Goal: Task Accomplishment & Management: Use online tool/utility

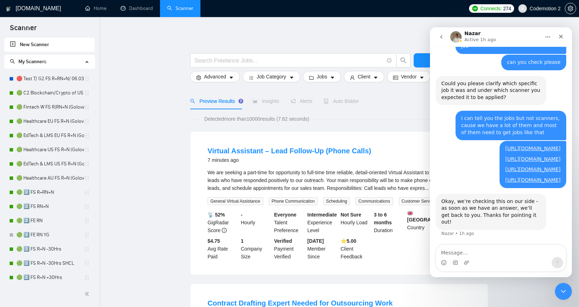
scroll to position [482, 0]
click at [561, 37] on icon "Close" at bounding box center [561, 37] width 4 height 4
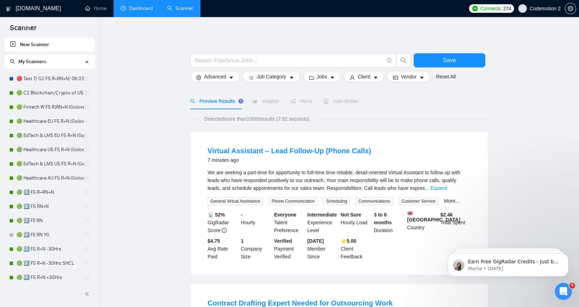
click at [138, 10] on link "Dashboard" at bounding box center [137, 8] width 32 height 6
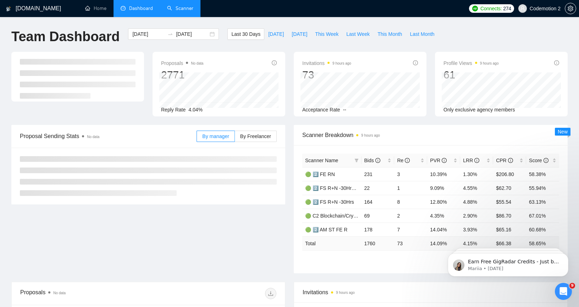
click at [182, 9] on link "Scanner" at bounding box center [180, 8] width 26 height 6
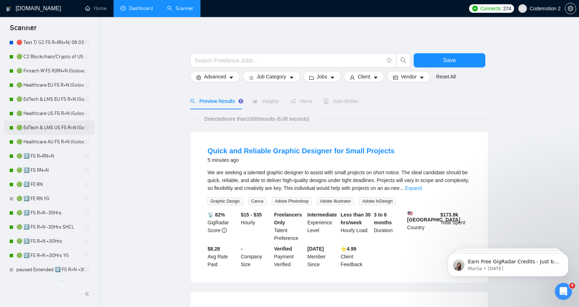
scroll to position [32, 0]
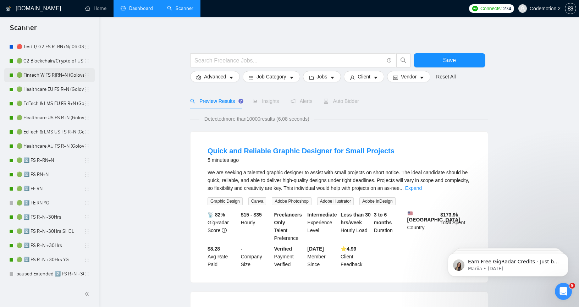
click at [48, 76] on link "🟢 Fintech W FS R|RN+N (Golovach FS)" at bounding box center [50, 75] width 68 height 14
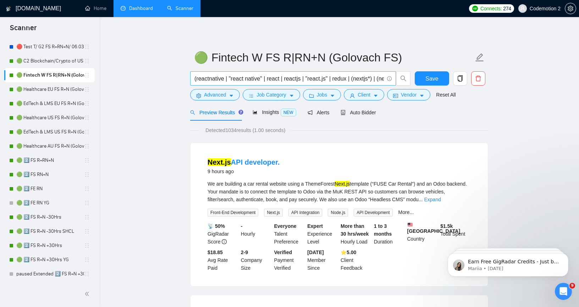
click at [236, 79] on input "(reactnative | "react native" | react | reactjs | "react.js" | redux | (nextjs*…" at bounding box center [288, 78] width 189 height 9
click at [233, 92] on button "Advanced" at bounding box center [215, 94] width 50 height 11
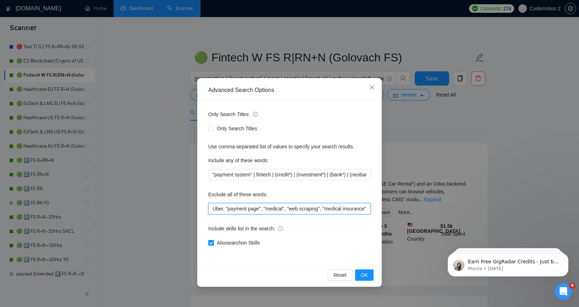
click at [238, 209] on input "Uber, "payment page", "medical", "web scraping", "medical insurance", "payment …" at bounding box center [289, 208] width 162 height 11
click at [219, 209] on input "Uber, "payment page", "medical", "web scraping", "medical insurance", "payment …" at bounding box center [289, 208] width 162 height 11
click at [226, 176] on input ""payment system" | fintech | (credit*) | (investment*) | (bank*) | (neobank*) |…" at bounding box center [289, 174] width 162 height 11
click at [212, 207] on input "Uber, "payment page", "medical", "web scraping", "medical insurance", "payment …" at bounding box center [289, 208] width 162 height 11
click at [325, 208] on input "Uber, "payment page", "medical", "web scraping", "medical insurance", "payment …" at bounding box center [289, 208] width 162 height 11
